Goal: Information Seeking & Learning: Learn about a topic

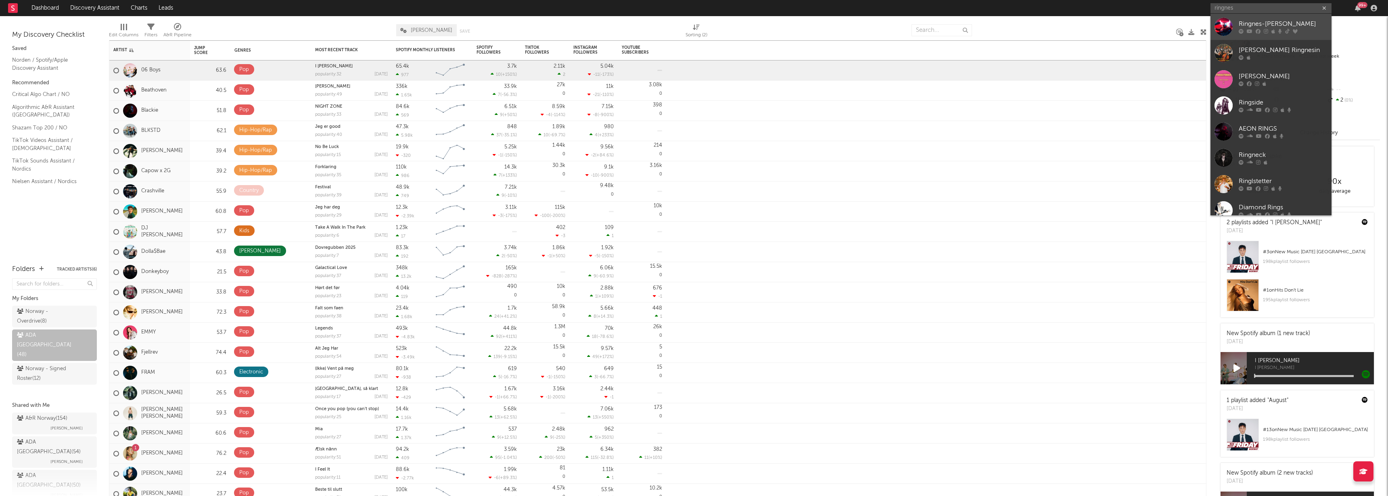
type input "ringnes"
click at [1260, 27] on div "Ringnes-[PERSON_NAME]" at bounding box center [1283, 24] width 89 height 10
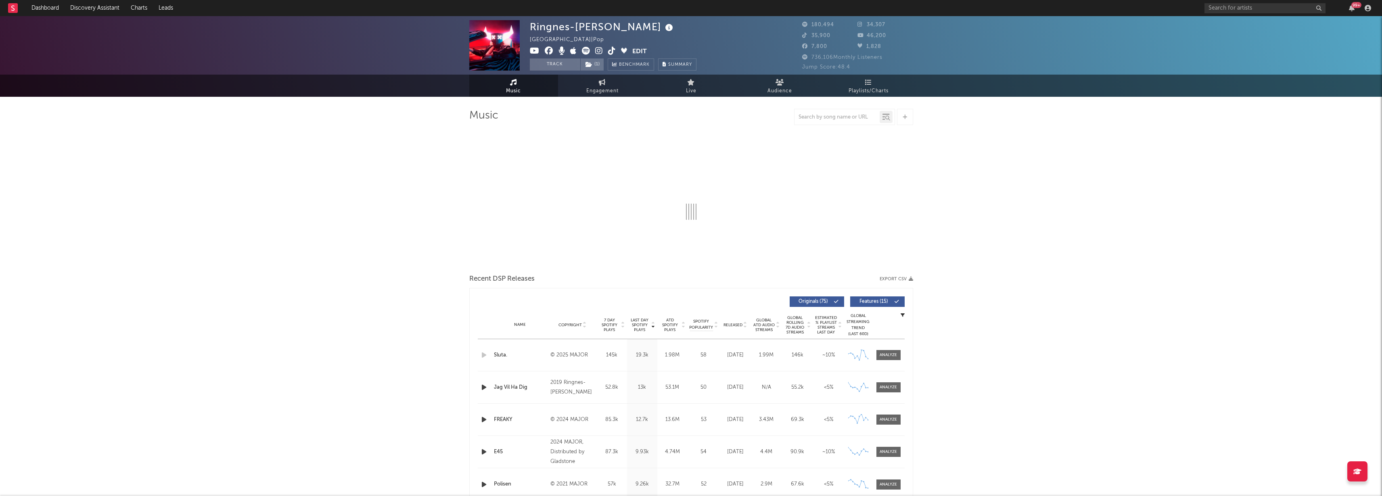
select select "6m"
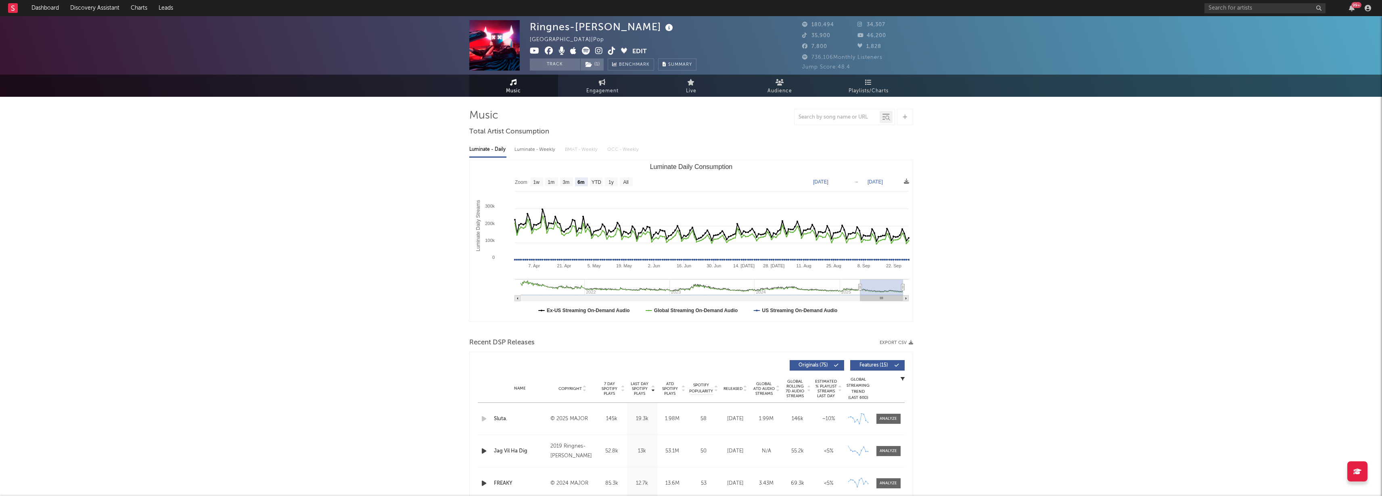
click at [518, 147] on div "Luminate - Weekly" at bounding box center [536, 150] width 42 height 14
select select "6m"
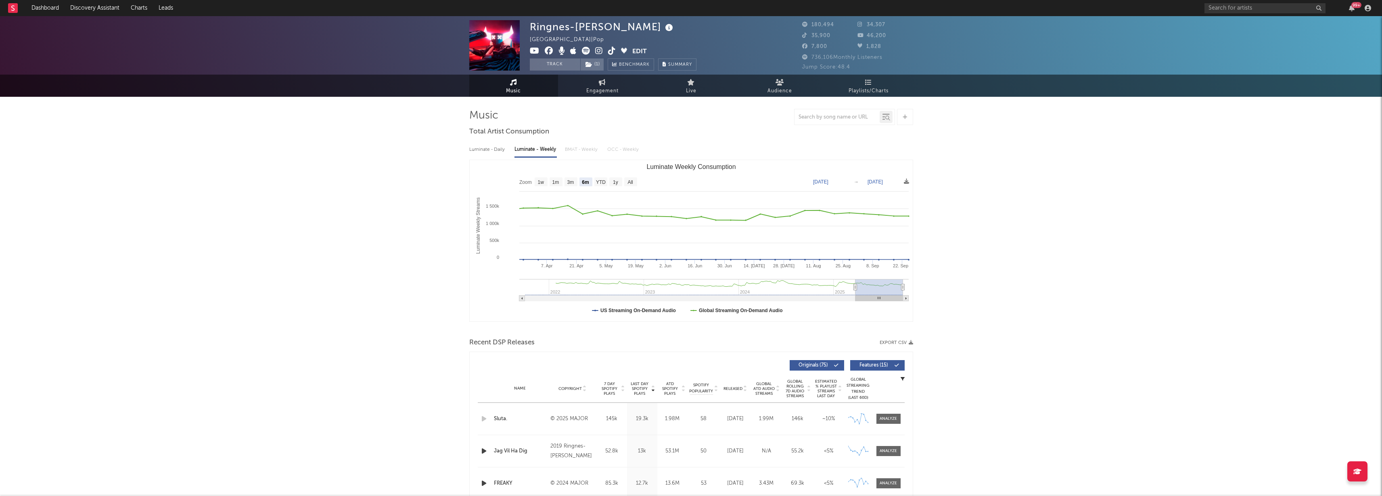
click at [496, 149] on div "Luminate - Daily" at bounding box center [487, 150] width 37 height 14
select select "6m"
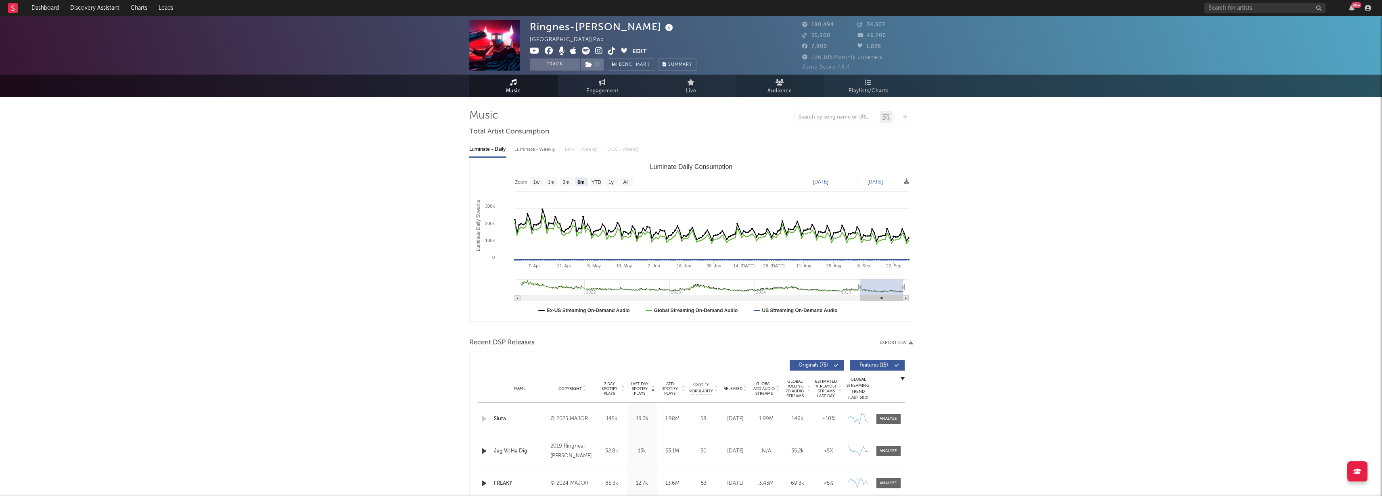
click at [789, 83] on link "Audience" at bounding box center [780, 86] width 89 height 22
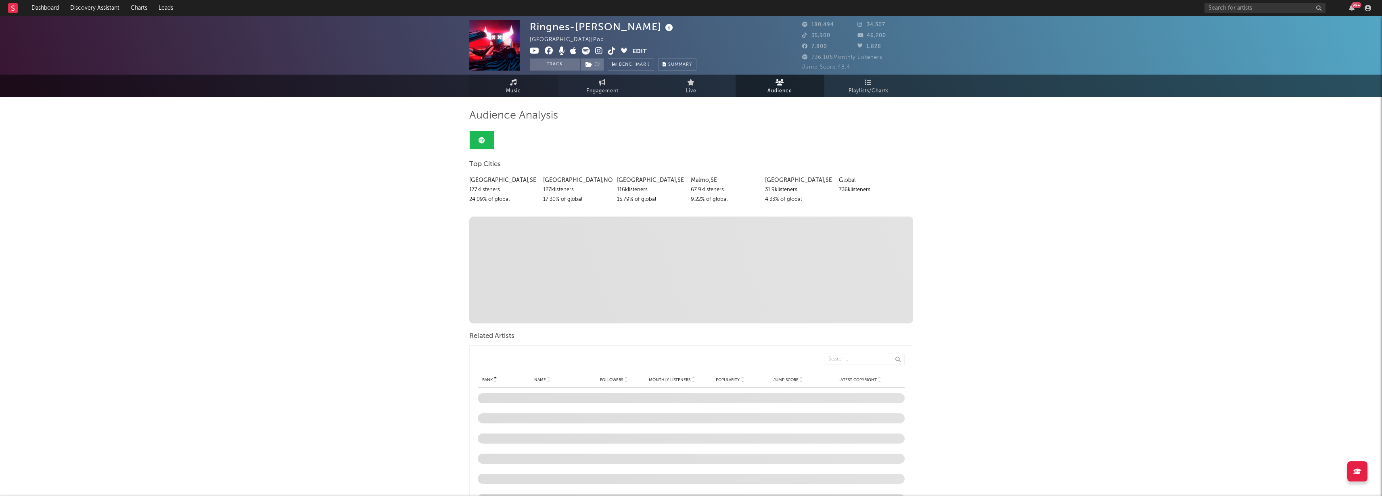
click at [513, 92] on span "Music" at bounding box center [513, 91] width 15 height 10
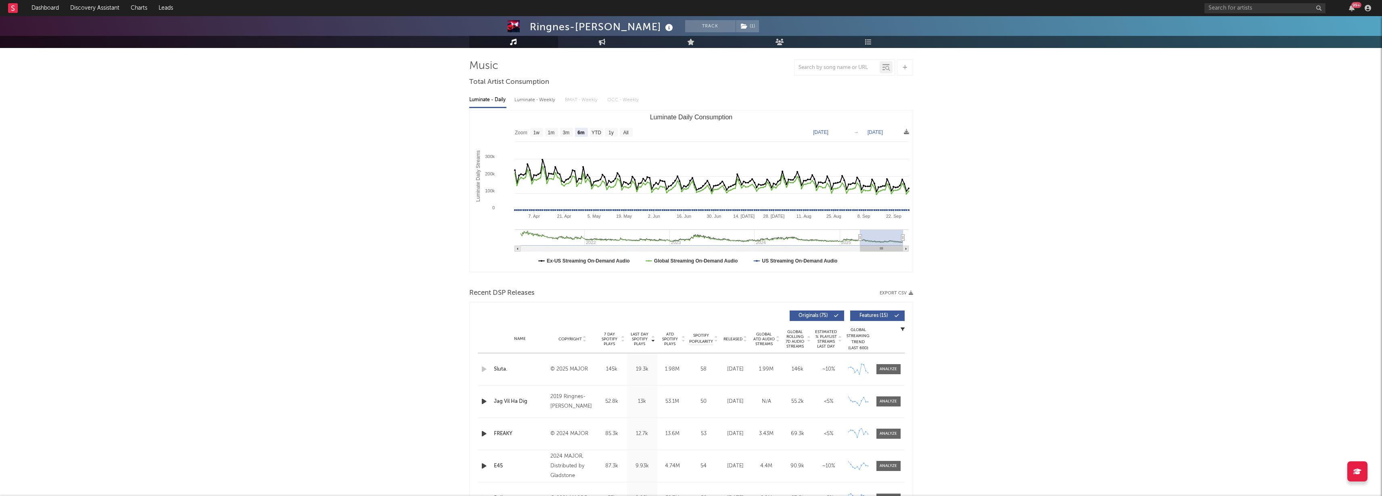
scroll to position [16, 0]
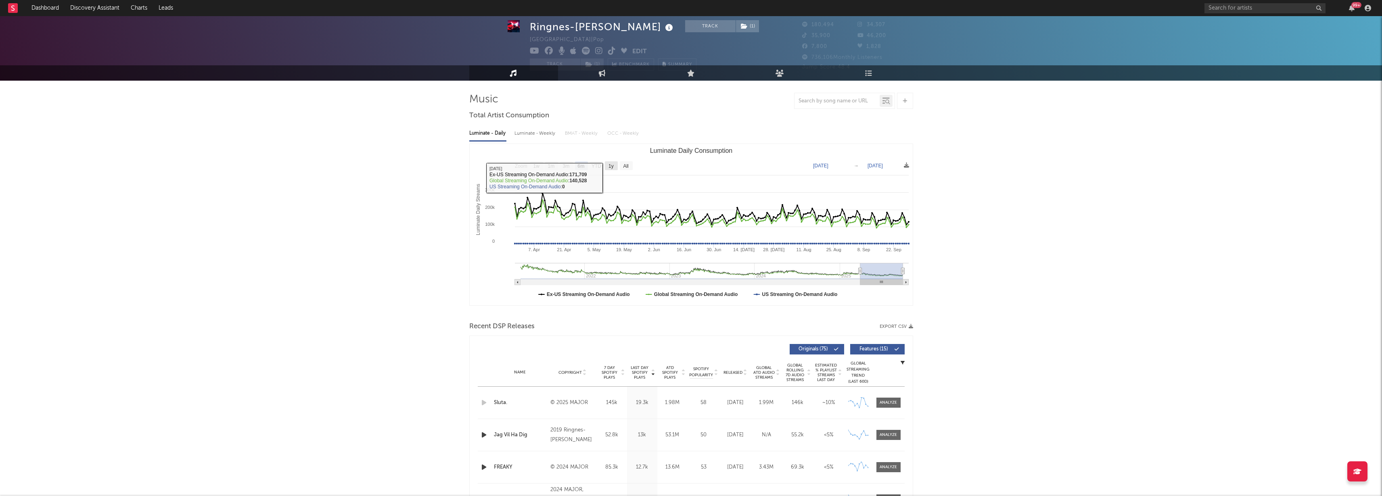
click at [606, 165] on rect "Luminate Daily Consumption" at bounding box center [611, 165] width 13 height 9
select select "1y"
type input "[DATE]"
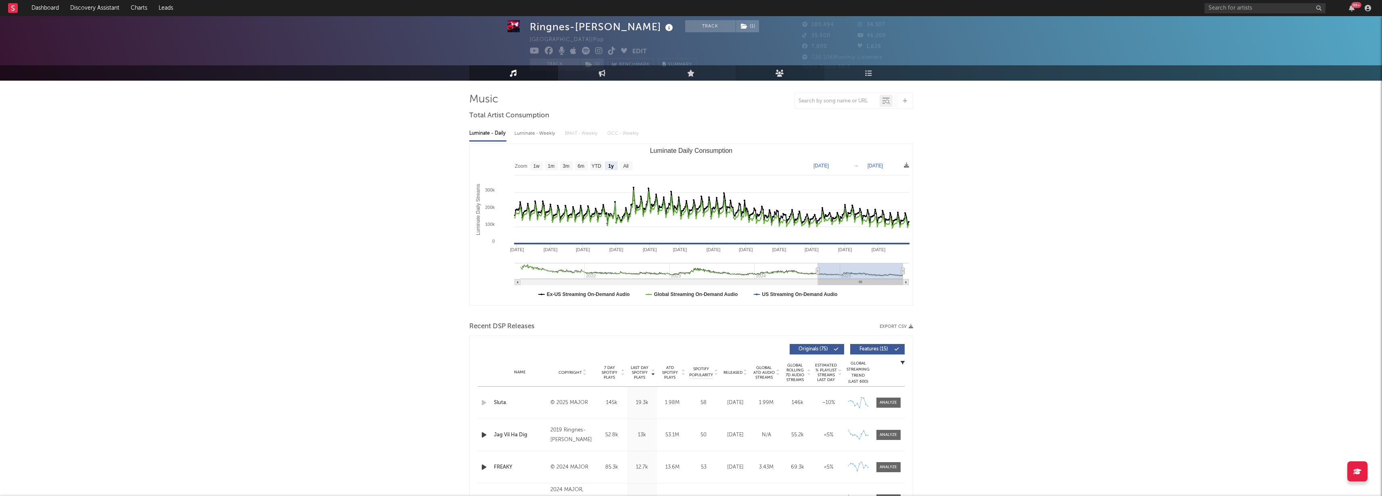
click at [776, 69] on icon at bounding box center [780, 72] width 8 height 7
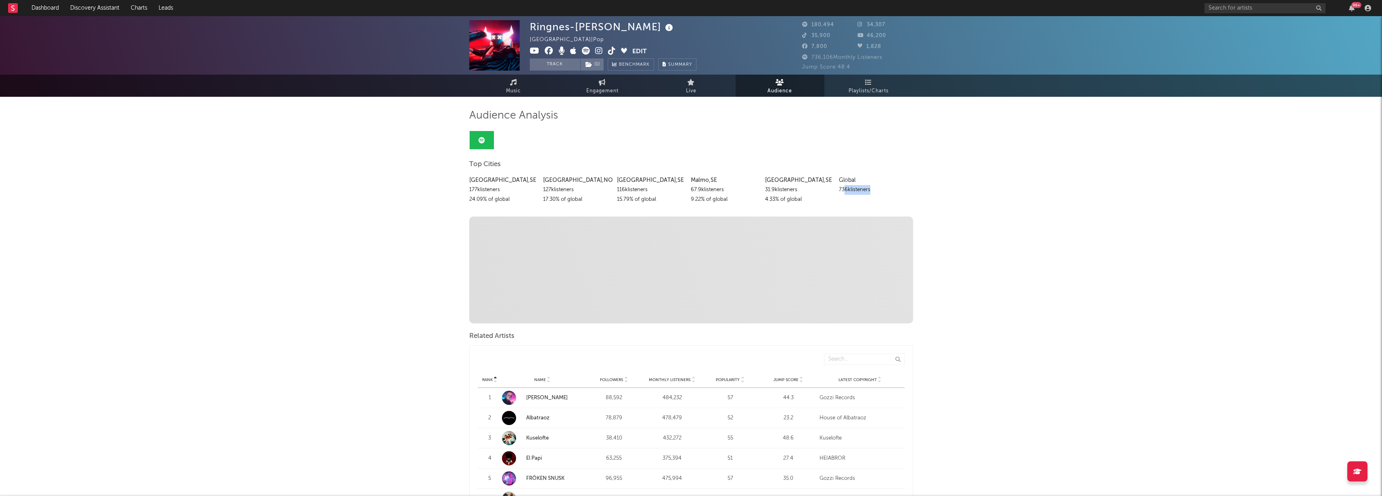
drag, startPoint x: 846, startPoint y: 188, endPoint x: 869, endPoint y: 189, distance: 23.4
click at [869, 189] on div "736k listeners" at bounding box center [873, 190] width 68 height 10
click at [763, 189] on div "[GEOGRAPHIC_DATA] , [GEOGRAPHIC_DATA] 177k listeners 24.09 % of global [GEOGRAP…" at bounding box center [691, 188] width 444 height 33
